Goal: Task Accomplishment & Management: Manage account settings

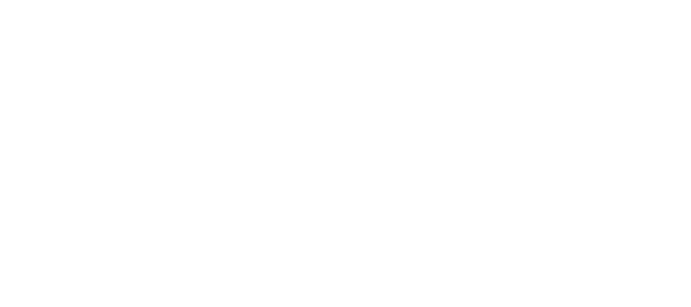
click at [640, 187] on body at bounding box center [345, 153] width 691 height 307
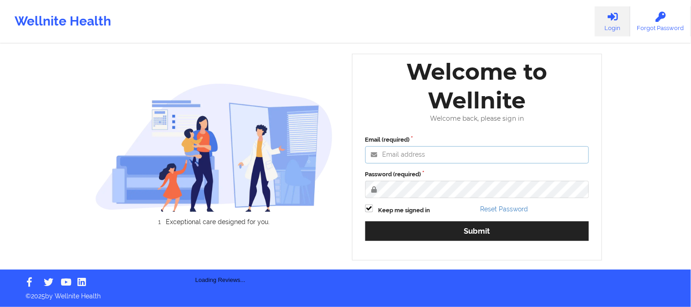
type input "[PERSON_NAME][EMAIL_ADDRESS][DOMAIN_NAME]"
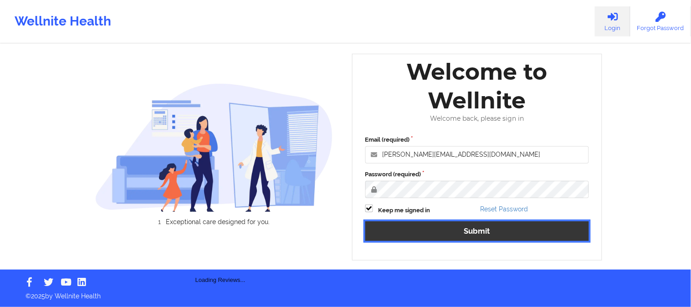
click at [449, 234] on button "Submit" at bounding box center [478, 232] width 224 height 20
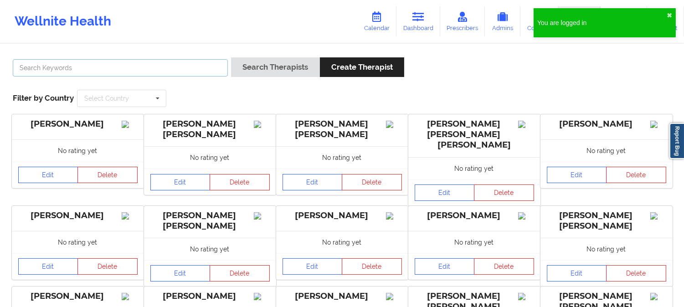
click at [197, 67] on input "text" at bounding box center [120, 67] width 215 height 17
paste input "[PERSON_NAME]"
type input "[PERSON_NAME]"
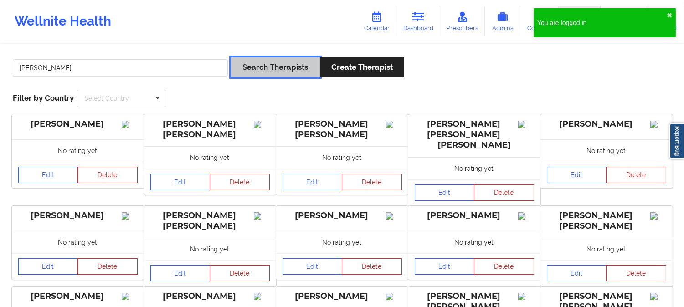
click at [283, 67] on button "Search Therapists" at bounding box center [275, 67] width 88 height 20
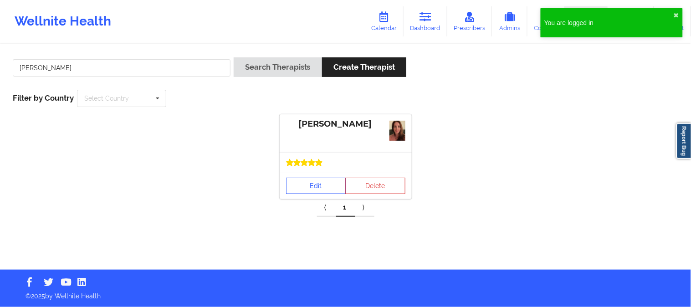
click at [318, 181] on link "Edit" at bounding box center [316, 186] width 60 height 16
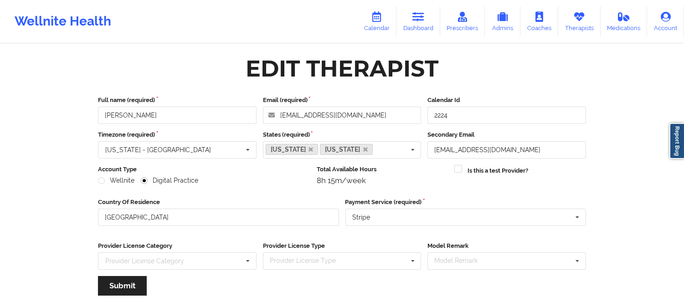
click at [245, 24] on div "Wellnite Health Calendar Dashboard Prescribers Admins Coaches Therapists Medica…" at bounding box center [342, 21] width 684 height 36
